Goal: Transaction & Acquisition: Purchase product/service

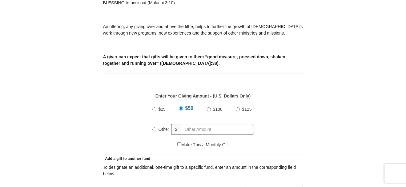
scroll to position [246, 0]
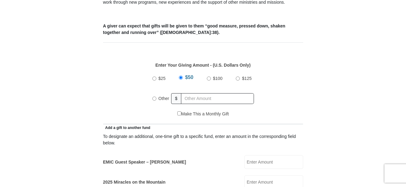
click at [154, 76] on input "$25" at bounding box center [154, 78] width 4 height 4
radio input "true"
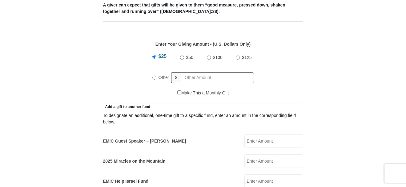
scroll to position [277, 0]
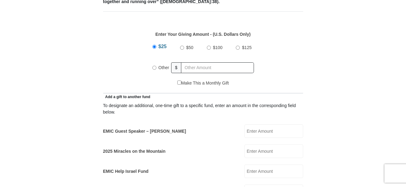
click at [156, 66] on input "Other" at bounding box center [154, 68] width 4 height 4
radio input "true"
click at [269, 124] on input "EMIC Guest Speaker – Billy Burke" at bounding box center [273, 131] width 59 height 14
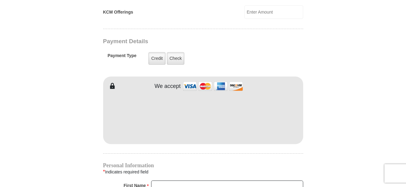
scroll to position [523, 0]
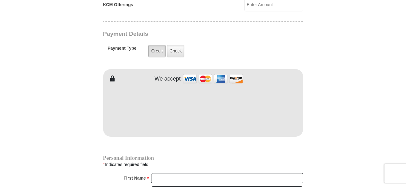
type input "50"
click at [160, 45] on label "Credit" at bounding box center [156, 51] width 17 height 13
click at [0, 0] on input "Credit" at bounding box center [0, 0] width 0 height 0
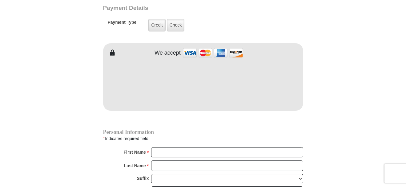
scroll to position [607, 0]
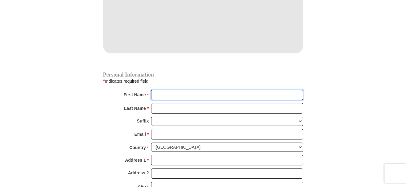
click at [184, 90] on input "First Name *" at bounding box center [227, 95] width 152 height 10
type input "Sinea"
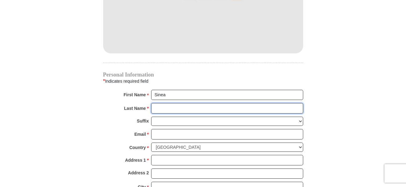
click at [179, 103] on input "Last Name *" at bounding box center [227, 108] width 152 height 10
type input "Pies"
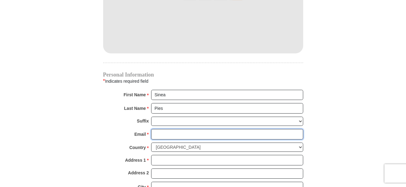
click at [177, 129] on input "Email *" at bounding box center [227, 134] width 152 height 10
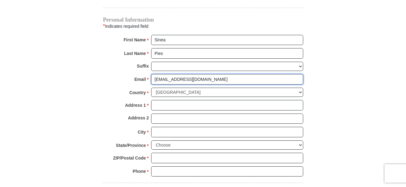
scroll to position [668, 0]
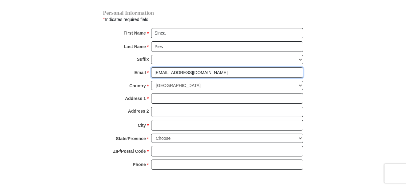
type input "sinea77@gmail.com"
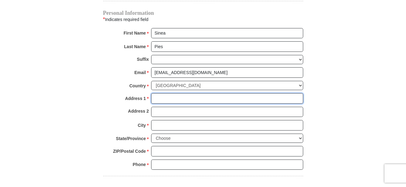
click at [172, 93] on input "Address 1 *" at bounding box center [227, 98] width 152 height 10
type input "18 Tumbleweed Drive"
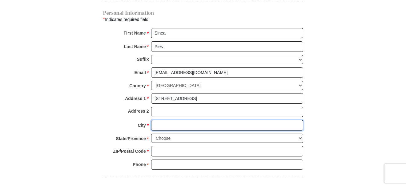
click at [163, 120] on input "City *" at bounding box center [227, 125] width 152 height 10
type input "Pittsford"
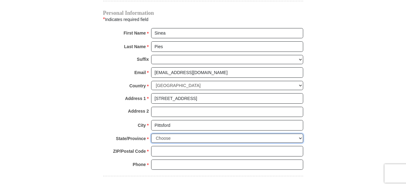
click at [170, 133] on select "Choose Alabama Alaska American Samoa Arizona Arkansas Armed Forces Americas Arm…" at bounding box center [227, 138] width 152 height 10
select select "NY"
click at [151, 133] on select "Choose Alabama Alaska American Samoa Arizona Arkansas Armed Forces Americas Arm…" at bounding box center [227, 138] width 152 height 10
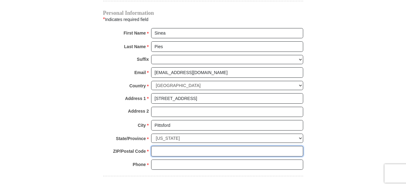
click at [184, 146] on input "ZIP/Postal Code *" at bounding box center [227, 151] width 152 height 10
type input "14534"
click at [176, 159] on input "Phone * *" at bounding box center [227, 164] width 152 height 10
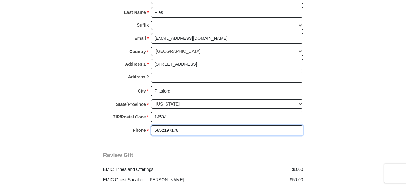
scroll to position [760, 0]
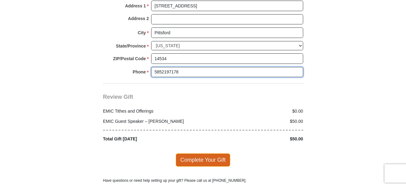
type input "5852197178"
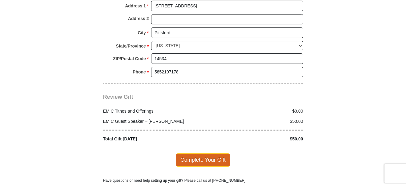
click at [207, 153] on span "Complete Your Gift" at bounding box center [203, 159] width 54 height 13
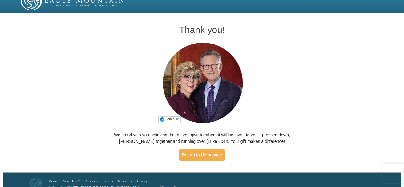
scroll to position [18, 0]
